Goal: Entertainment & Leisure: Consume media (video, audio)

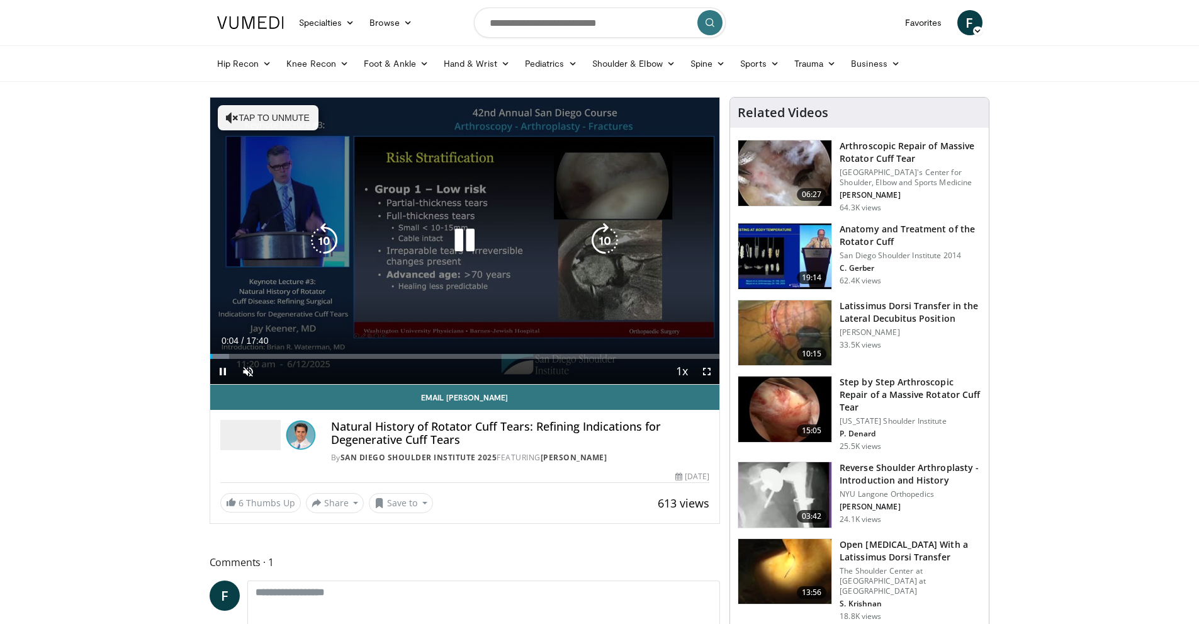
click at [228, 116] on icon "Video Player" at bounding box center [232, 117] width 13 height 13
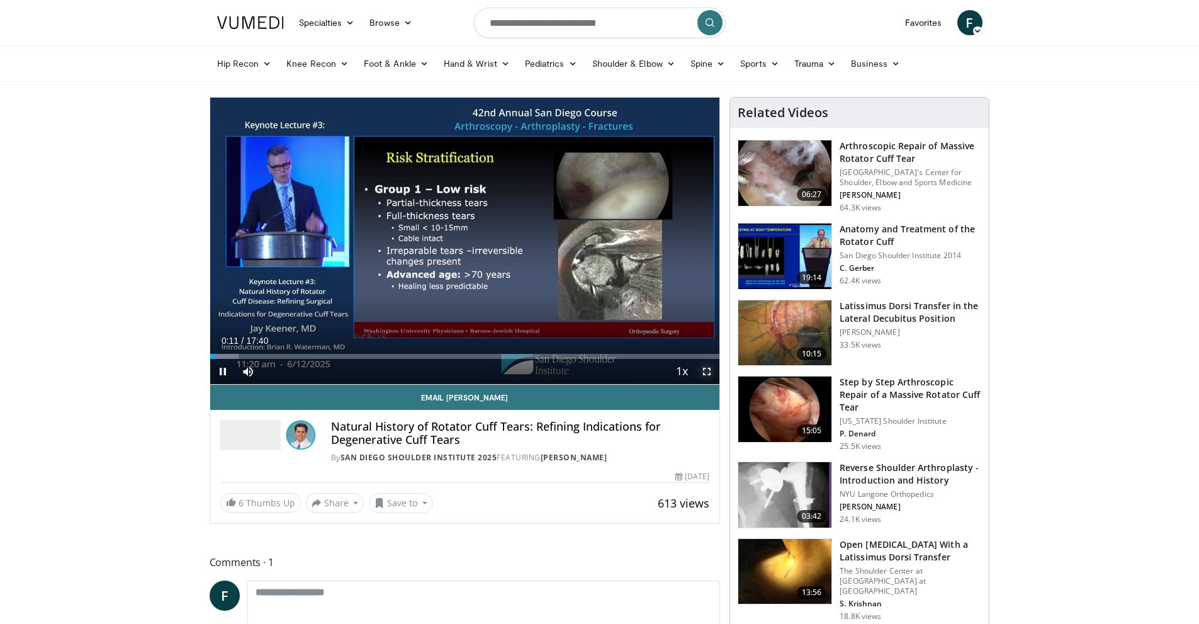
click at [704, 364] on span "Video Player" at bounding box center [706, 371] width 25 height 25
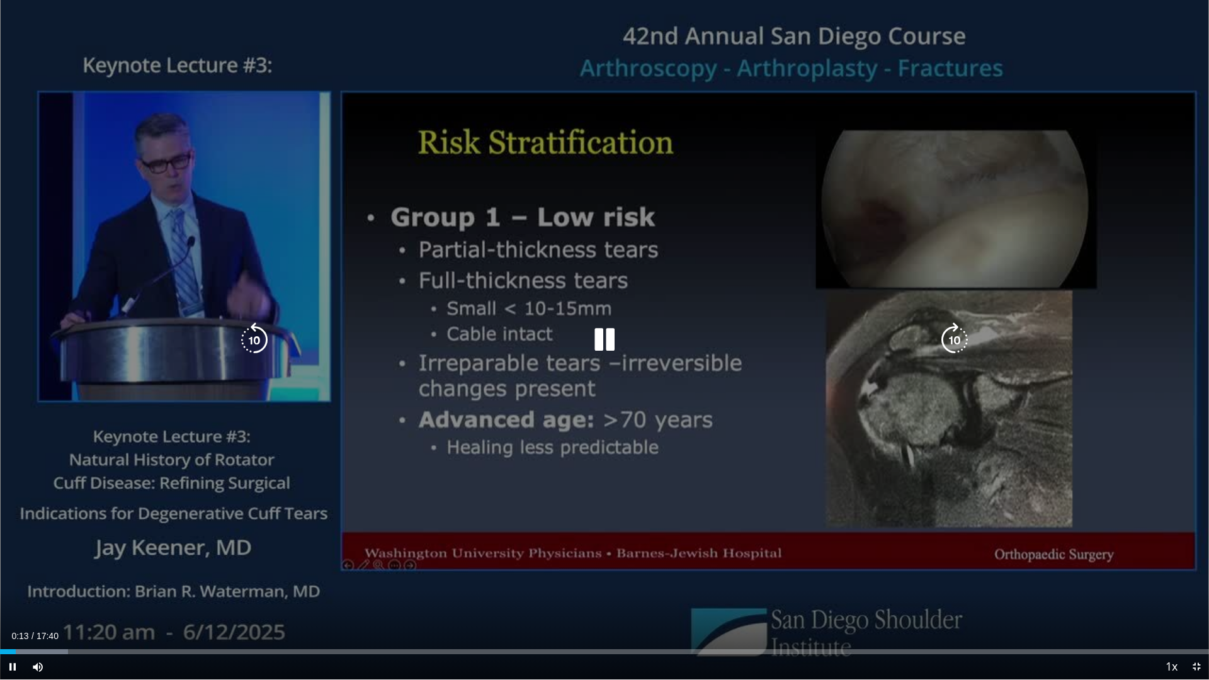
click at [870, 189] on div "10 seconds Tap to unmute" at bounding box center [604, 339] width 1209 height 679
click at [608, 338] on icon "Video Player" at bounding box center [604, 339] width 35 height 35
click at [604, 345] on icon "Video Player" at bounding box center [604, 339] width 35 height 35
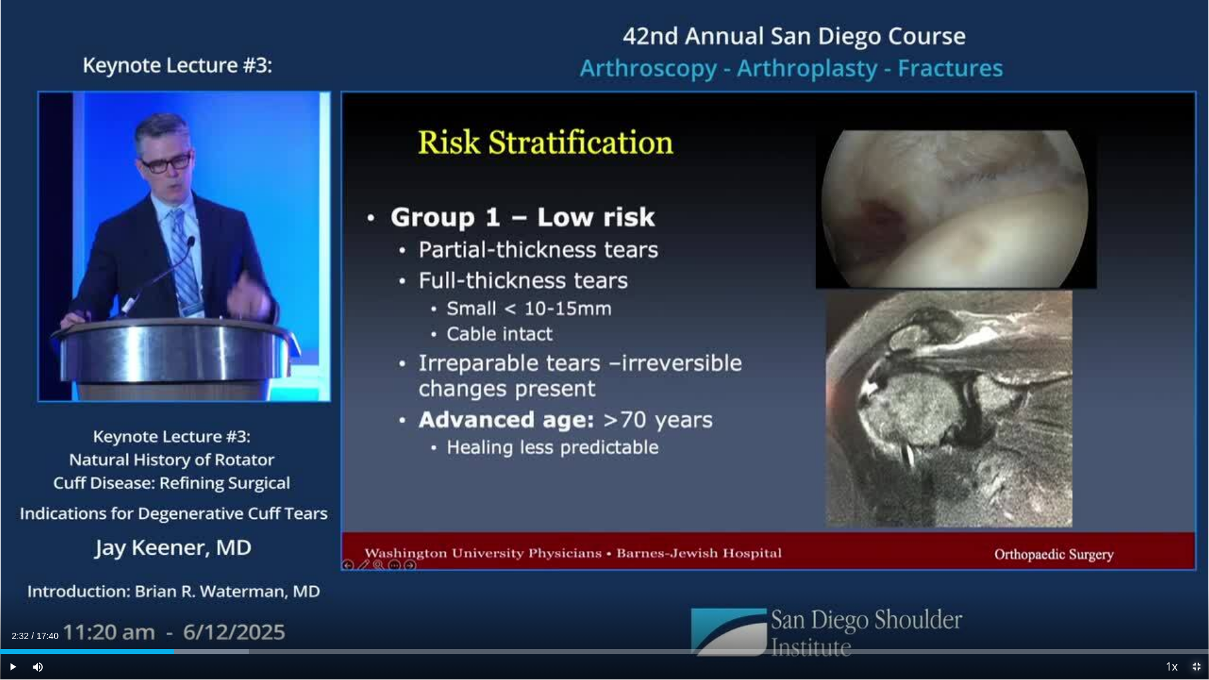
click at [1199, 623] on span "Video Player" at bounding box center [1195, 666] width 25 height 25
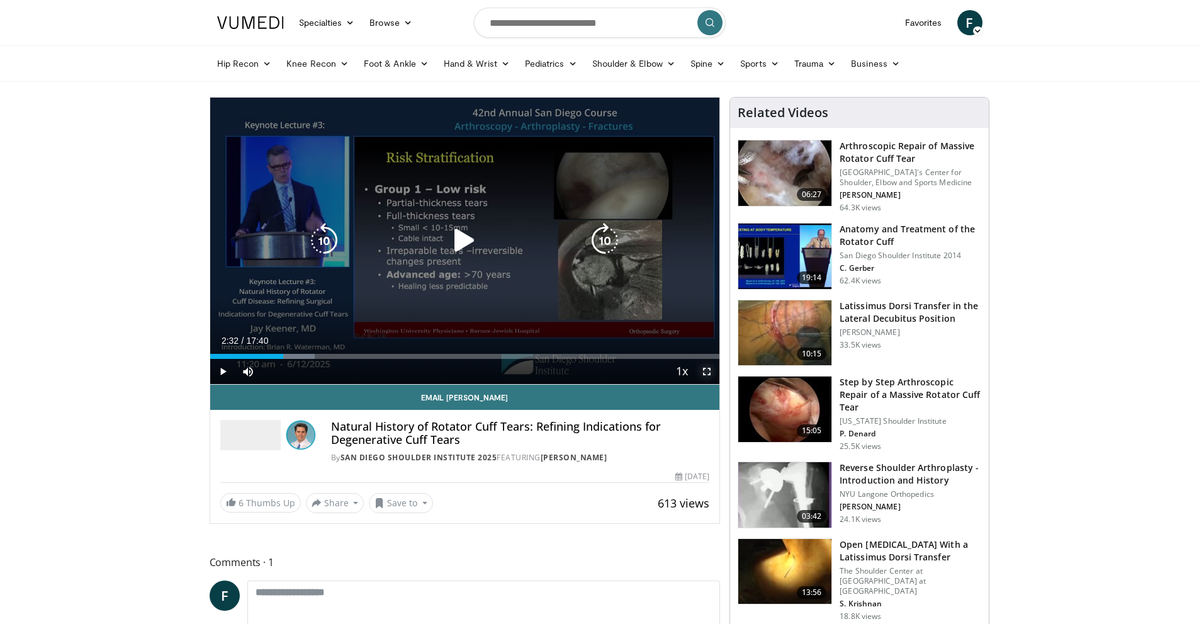
drag, startPoint x: 704, startPoint y: 369, endPoint x: 704, endPoint y: 424, distance: 54.8
click at [704, 369] on span "Video Player" at bounding box center [706, 371] width 25 height 25
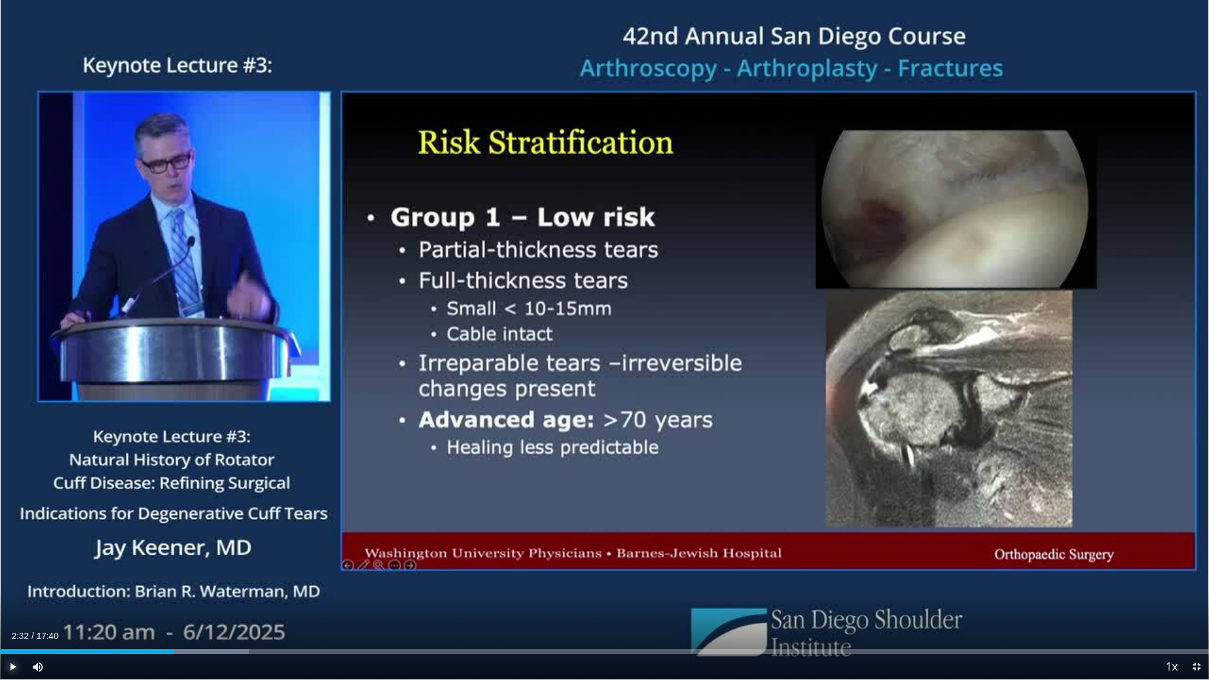
click at [9, 623] on span "Video Player" at bounding box center [12, 666] width 25 height 25
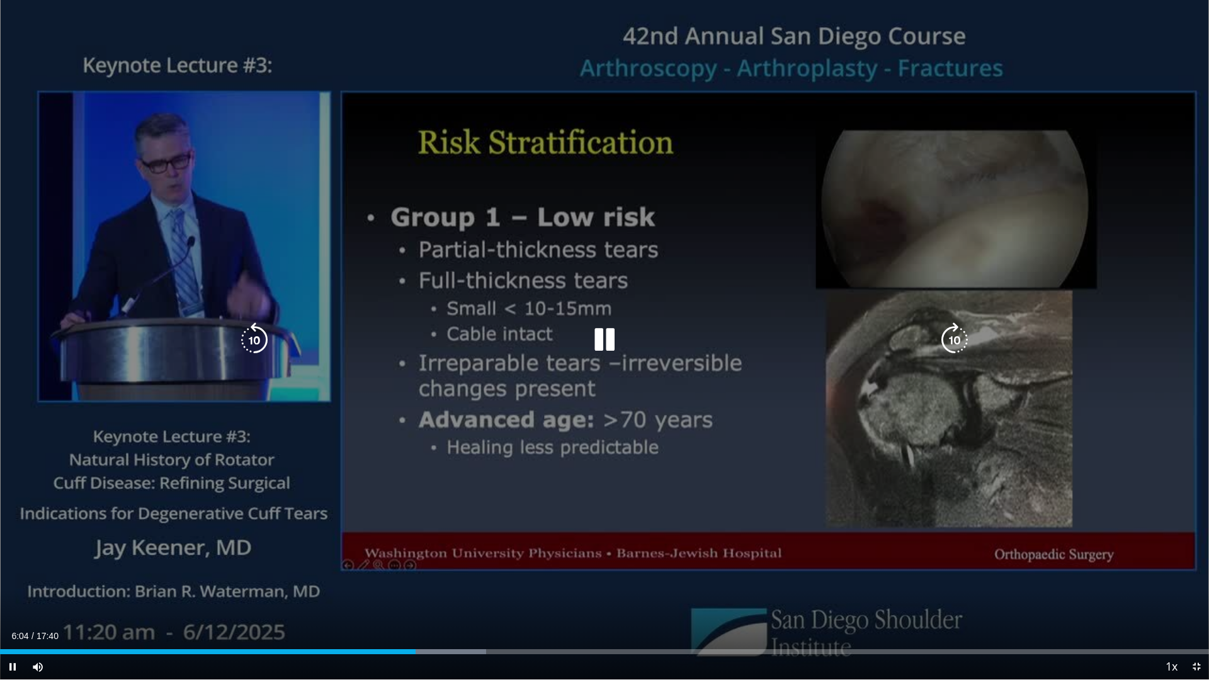
click at [613, 343] on icon "Video Player" at bounding box center [604, 339] width 35 height 35
click at [600, 330] on icon "Video Player" at bounding box center [604, 339] width 35 height 35
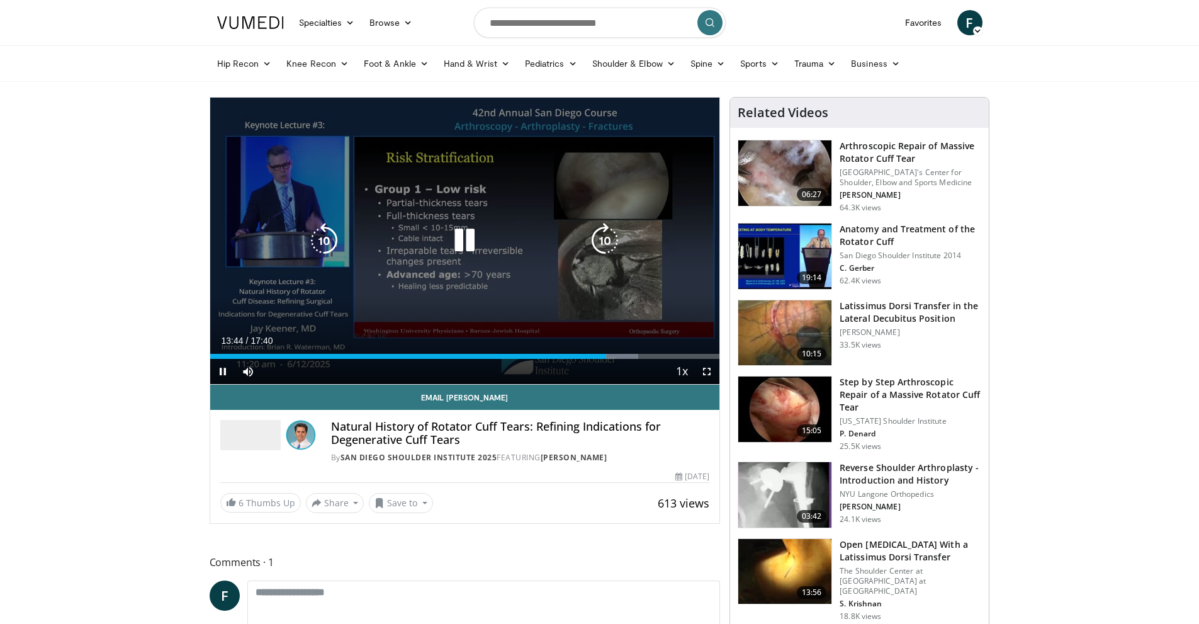
click at [459, 237] on icon "Video Player" at bounding box center [464, 240] width 35 height 35
